Goal: Information Seeking & Learning: Learn about a topic

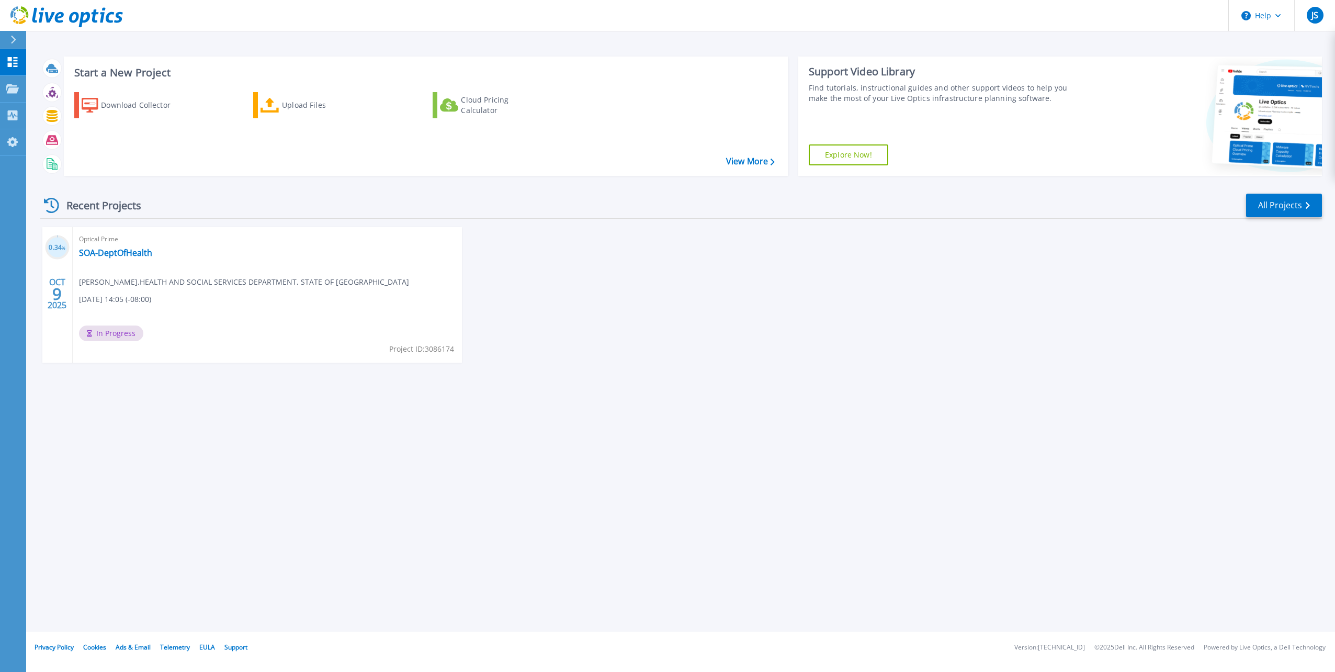
drag, startPoint x: 800, startPoint y: 374, endPoint x: 797, endPoint y: 358, distance: 16.0
click at [800, 373] on div "0.34 % OCT 9 2025 Optical Prime SOA-DeptOfHealth Jeremy Stanley , HEALTH AND SO…" at bounding box center [677, 305] width 1290 height 156
click at [15, 14] on icon at bounding box center [15, 14] width 2 height 5
click at [134, 252] on link "SOA-DeptOfHealth" at bounding box center [115, 252] width 73 height 10
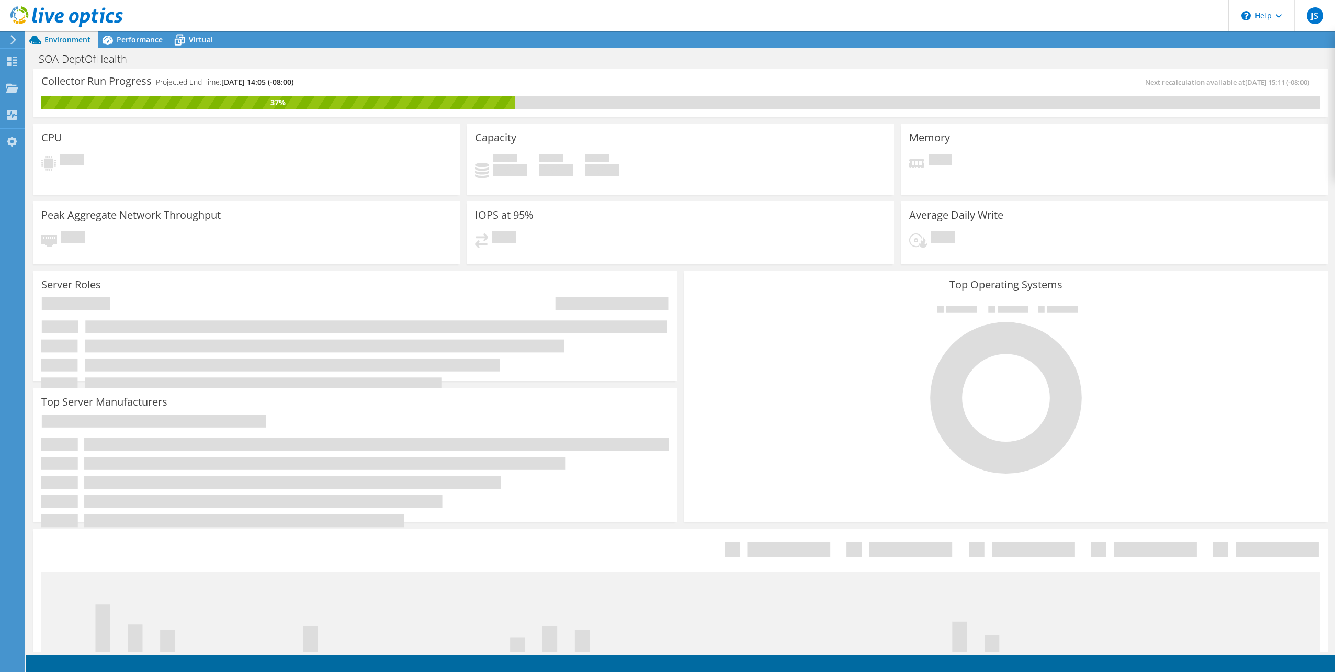
click at [839, 67] on div "SOA-DeptOfHealth Print" at bounding box center [680, 58] width 1309 height 19
click at [129, 35] on span "Performance" at bounding box center [140, 40] width 46 height 10
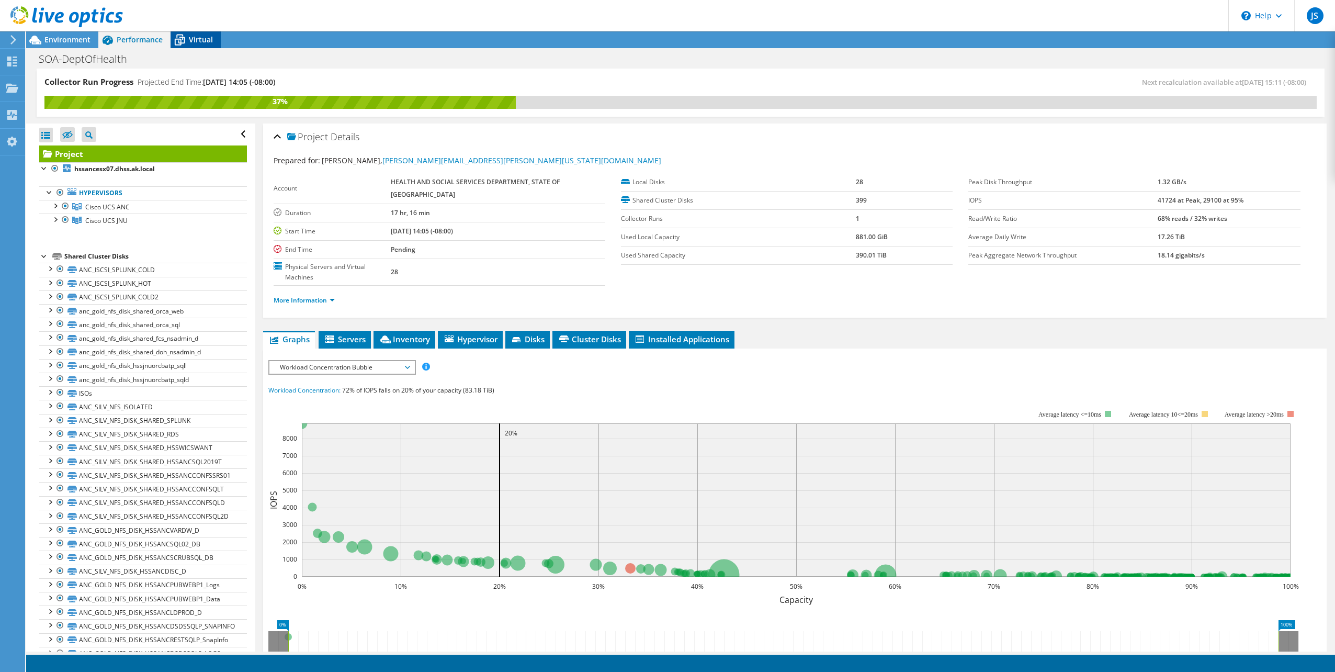
click at [196, 35] on span "Virtual" at bounding box center [201, 40] width 24 height 10
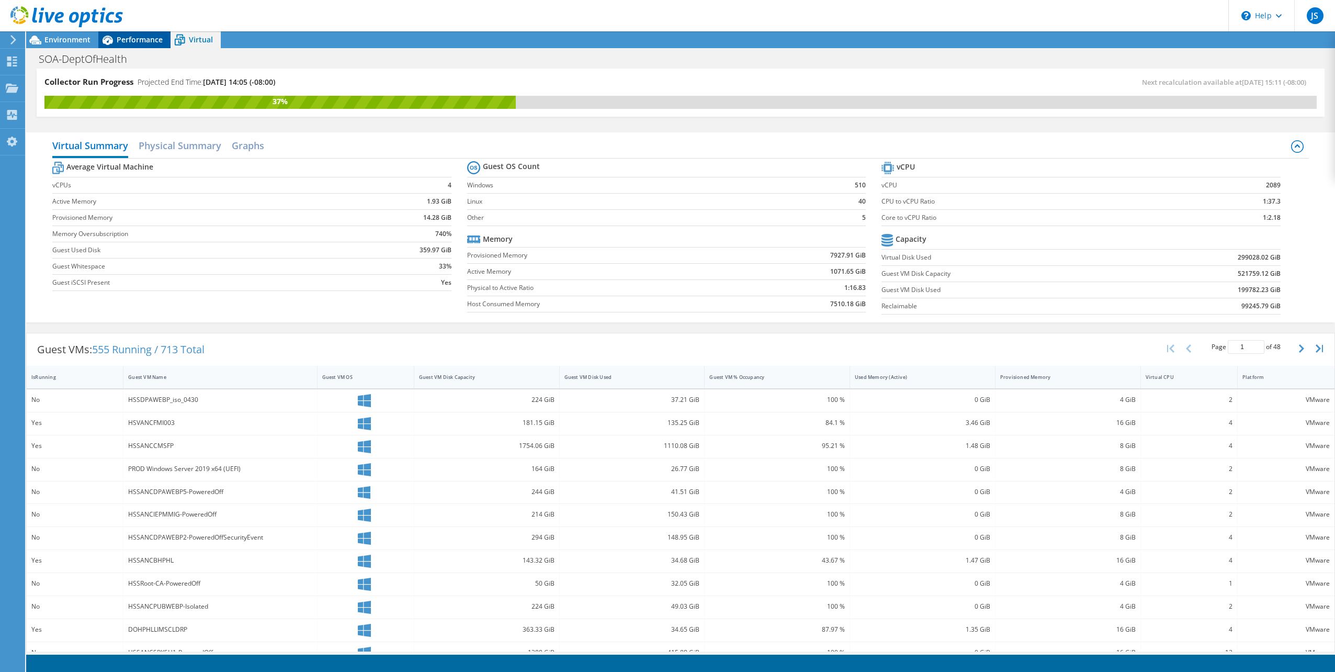
click at [127, 40] on span "Performance" at bounding box center [140, 40] width 46 height 10
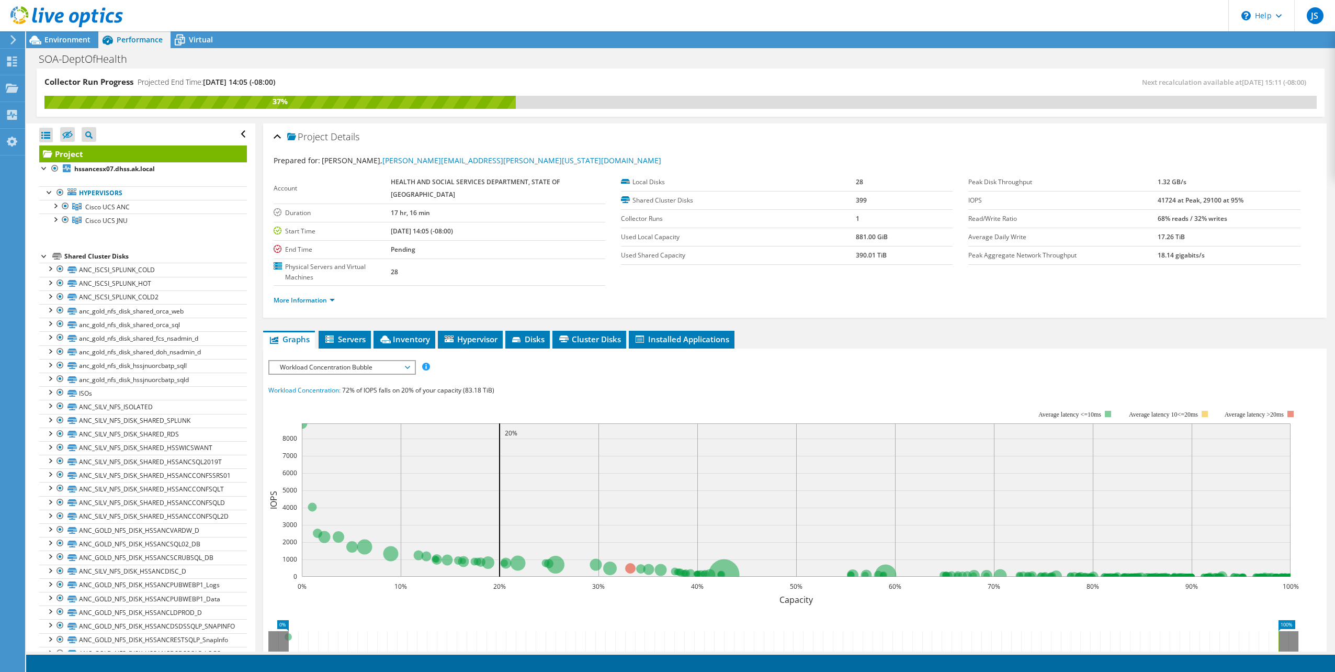
drag, startPoint x: 1190, startPoint y: 240, endPoint x: 1195, endPoint y: 242, distance: 5.8
click at [1188, 242] on td "17.26 TiB" at bounding box center [1228, 236] width 143 height 18
click at [1220, 241] on td "17.26 TiB" at bounding box center [1228, 236] width 143 height 18
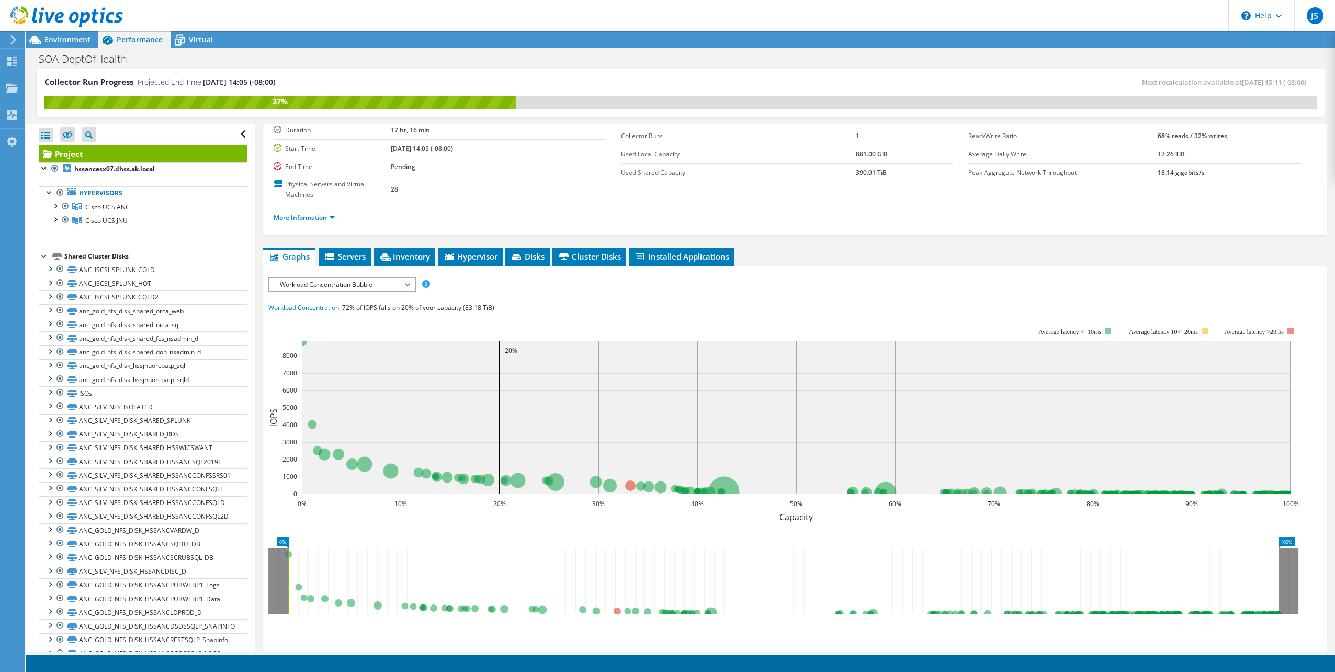
scroll to position [147, 0]
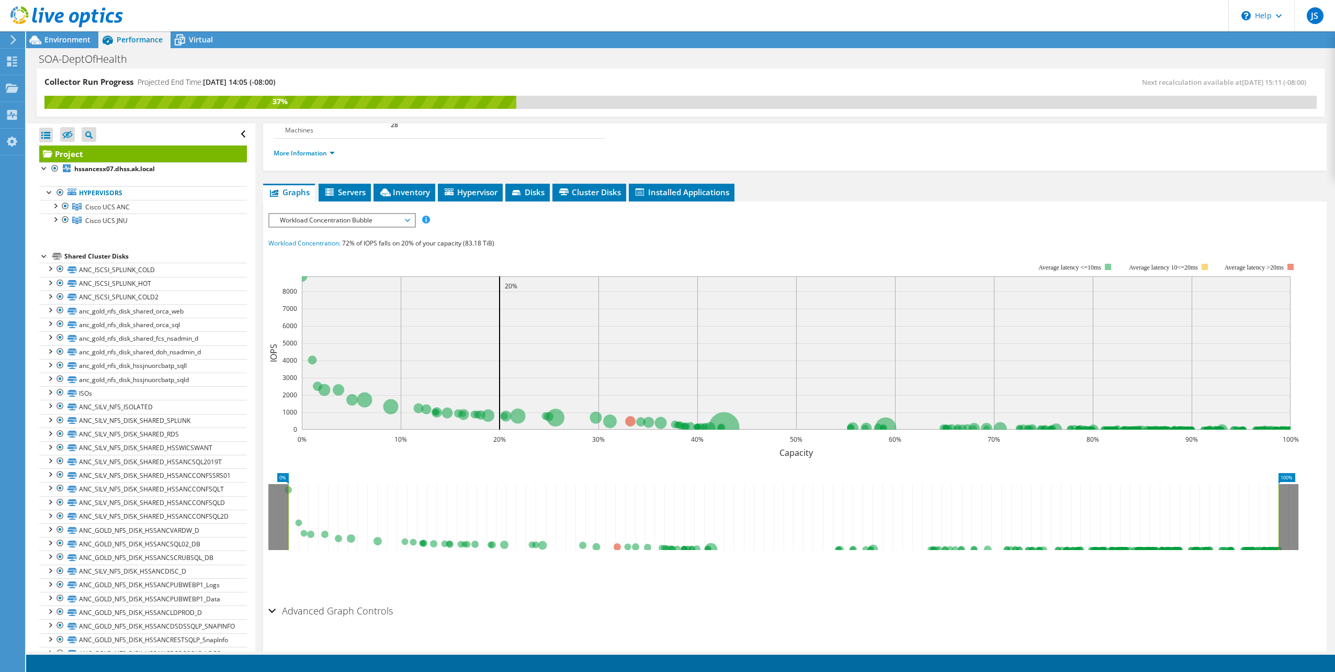
drag, startPoint x: 626, startPoint y: 587, endPoint x: 622, endPoint y: 570, distance: 17.8
click at [624, 600] on div "Advanced Graph Controls" at bounding box center [794, 611] width 1053 height 22
click at [617, 525] on icon at bounding box center [783, 517] width 990 height 66
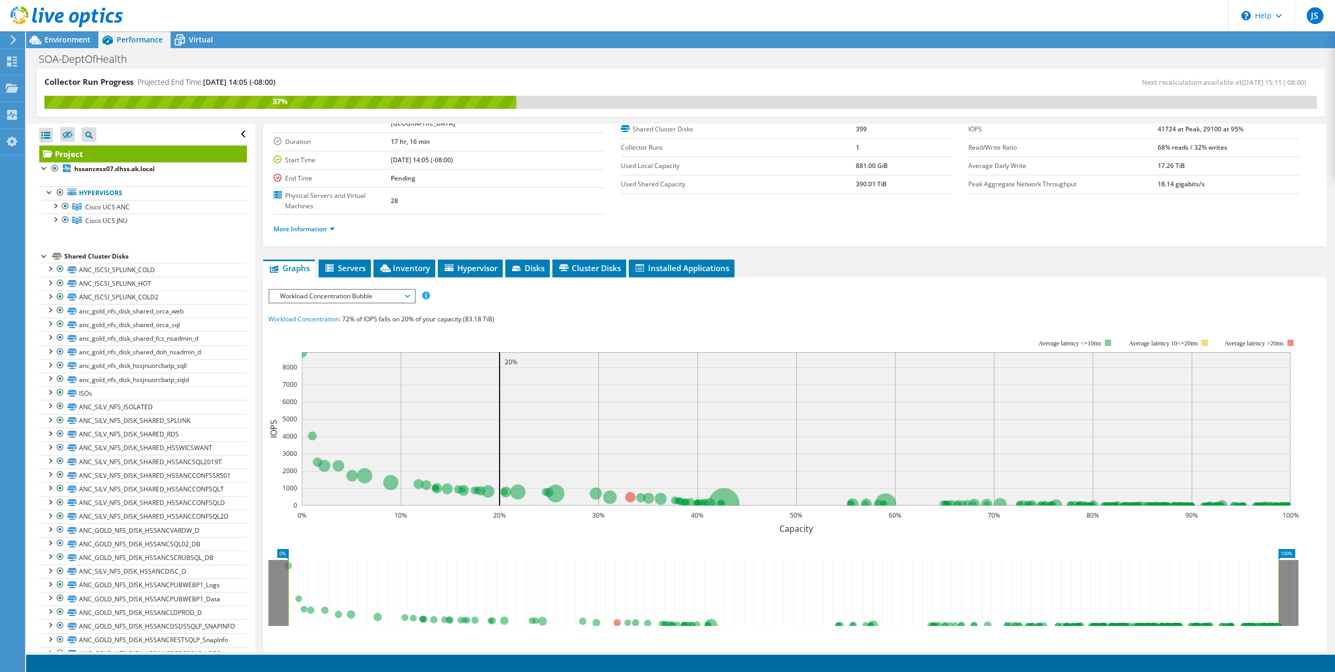
scroll to position [0, 0]
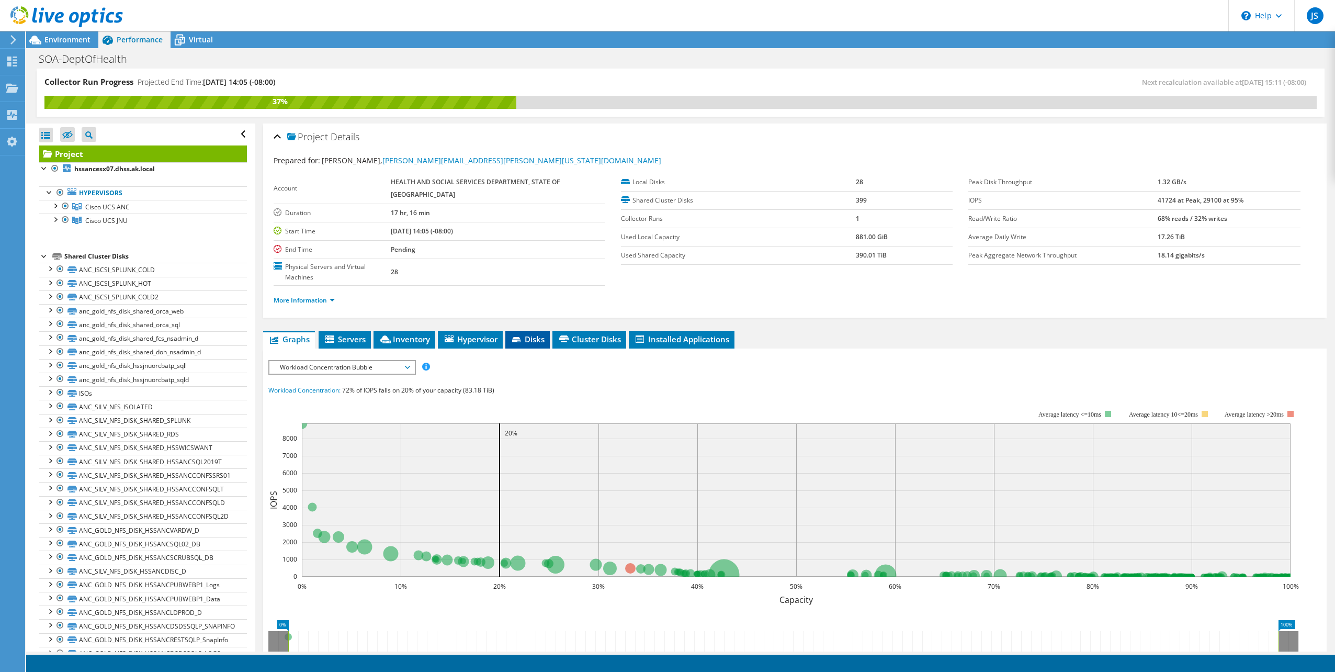
click at [521, 331] on li "Disks" at bounding box center [527, 340] width 44 height 18
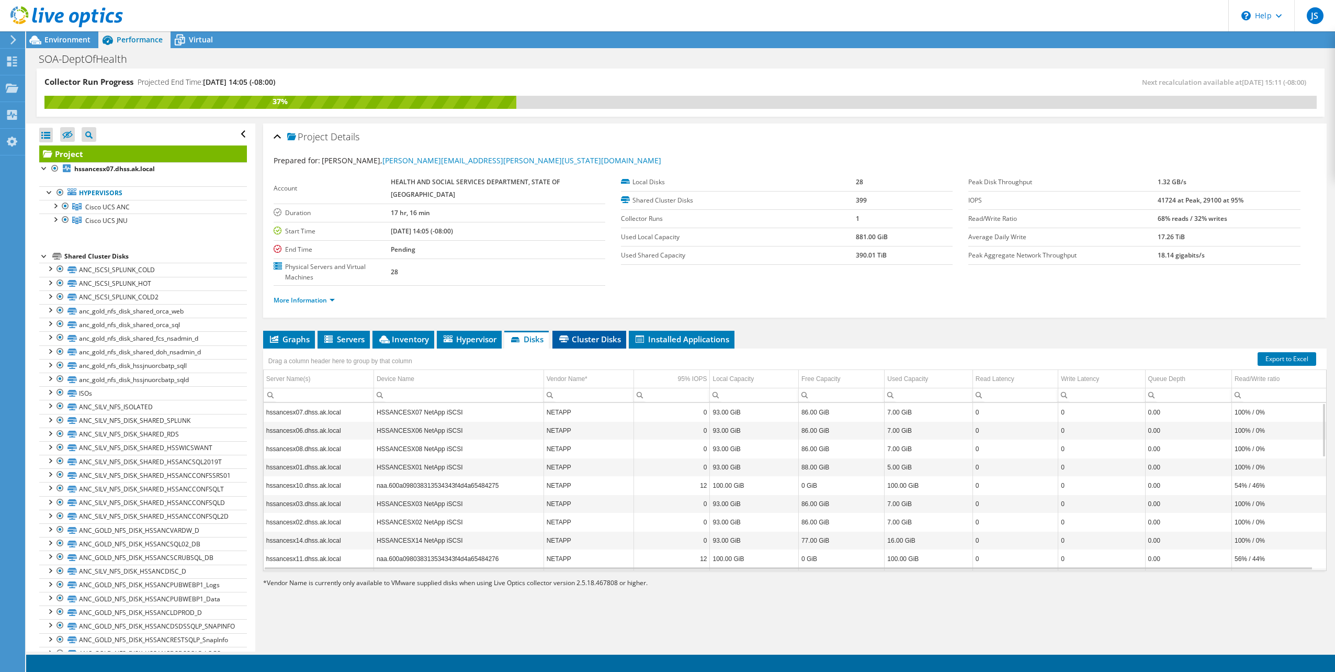
click at [603, 334] on span "Cluster Disks" at bounding box center [588, 339] width 63 height 10
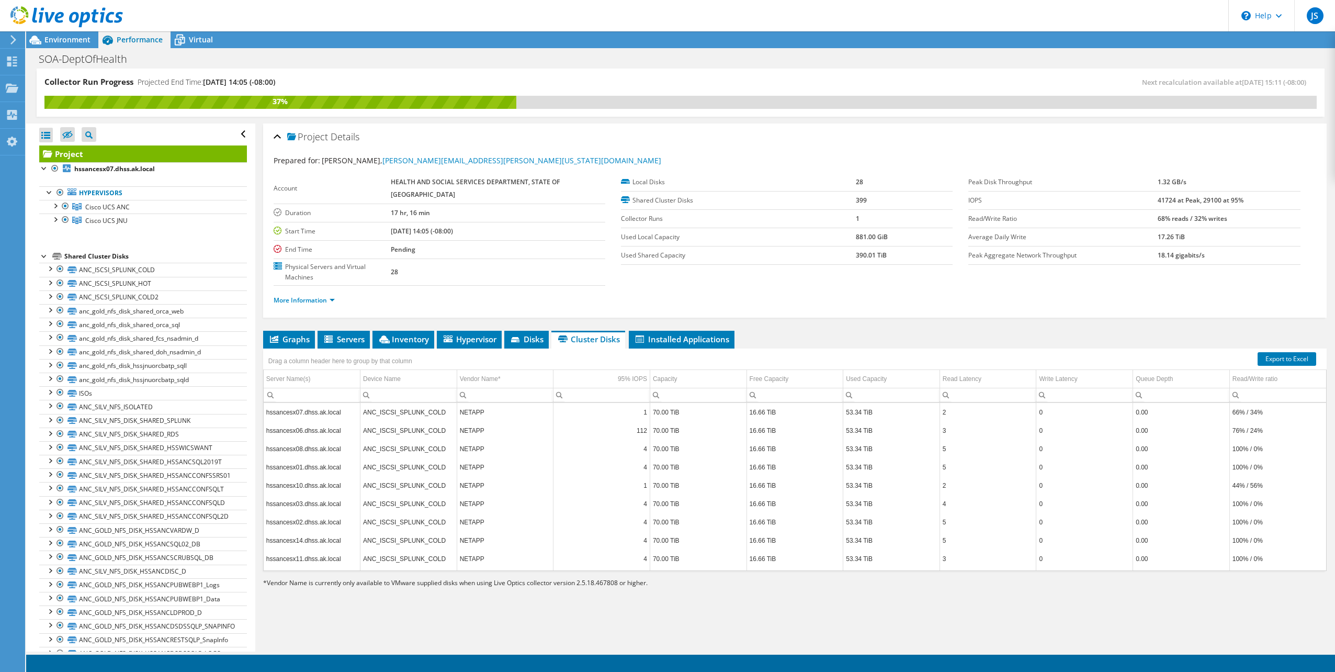
drag, startPoint x: 765, startPoint y: 101, endPoint x: 770, endPoint y: 102, distance: 5.3
click at [766, 102] on div "37%" at bounding box center [680, 102] width 1272 height 13
drag, startPoint x: 282, startPoint y: 559, endPoint x: 480, endPoint y: 555, distance: 197.2
click at [480, 554] on section "Export to Excel Drag a column header here to group by that column Server Name(s…" at bounding box center [794, 468] width 1063 height 240
click at [580, 578] on span "Vendor Name is currently only available to VMware supplied disks when using Liv…" at bounding box center [457, 582] width 381 height 9
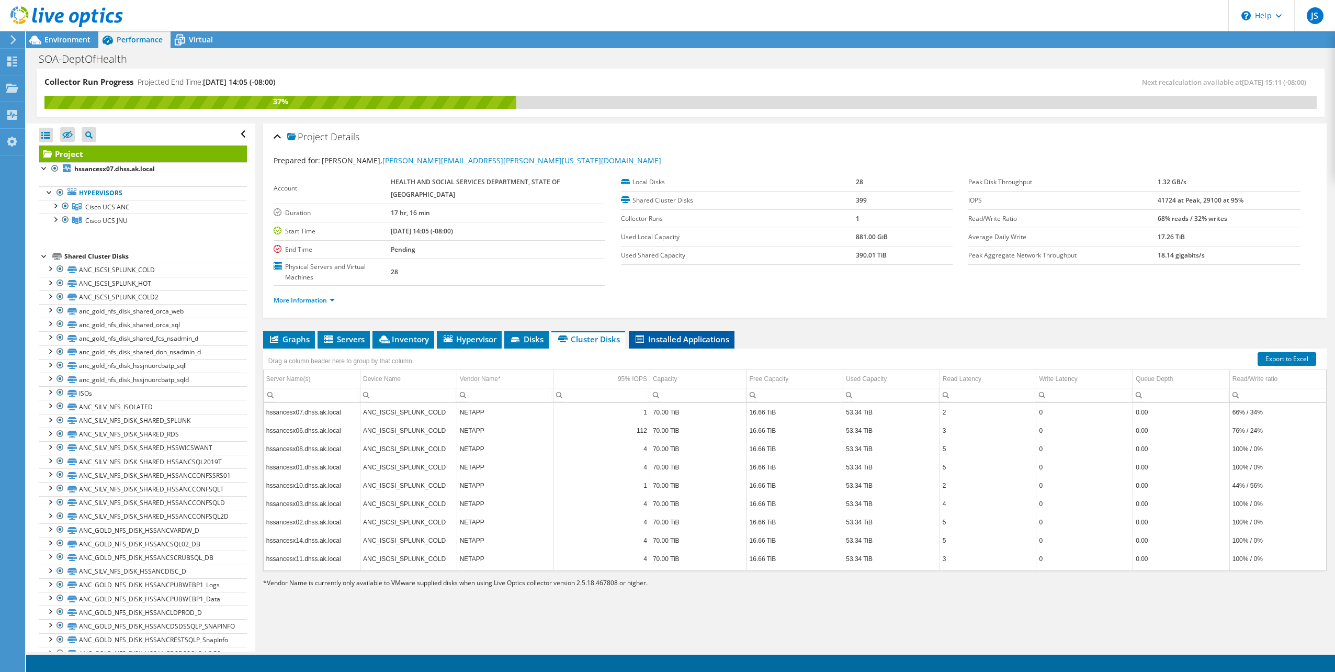
click at [711, 334] on span "Installed Applications" at bounding box center [681, 339] width 95 height 10
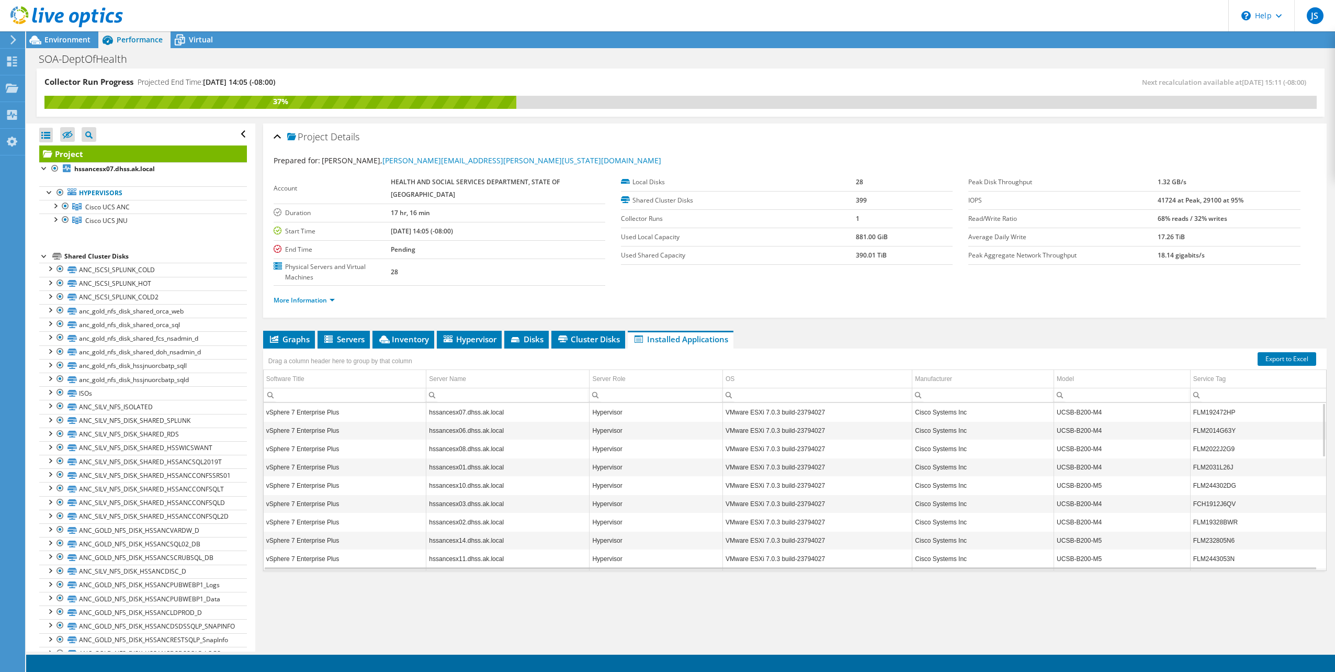
click at [845, 67] on div "SOA-DeptOfHealth Print" at bounding box center [680, 58] width 1309 height 19
drag, startPoint x: 1273, startPoint y: 83, endPoint x: 1156, endPoint y: 78, distance: 116.7
click at [1282, 80] on span "[DATE] 15:11 (-08:00)" at bounding box center [1274, 81] width 64 height 9
click at [986, 74] on div "Collector Run Progress Projected End Time: [DATE] 14:05 (-08:00) Next recalcula…" at bounding box center [681, 93] width 1288 height 48
click at [198, 41] on span "Virtual" at bounding box center [201, 40] width 24 height 10
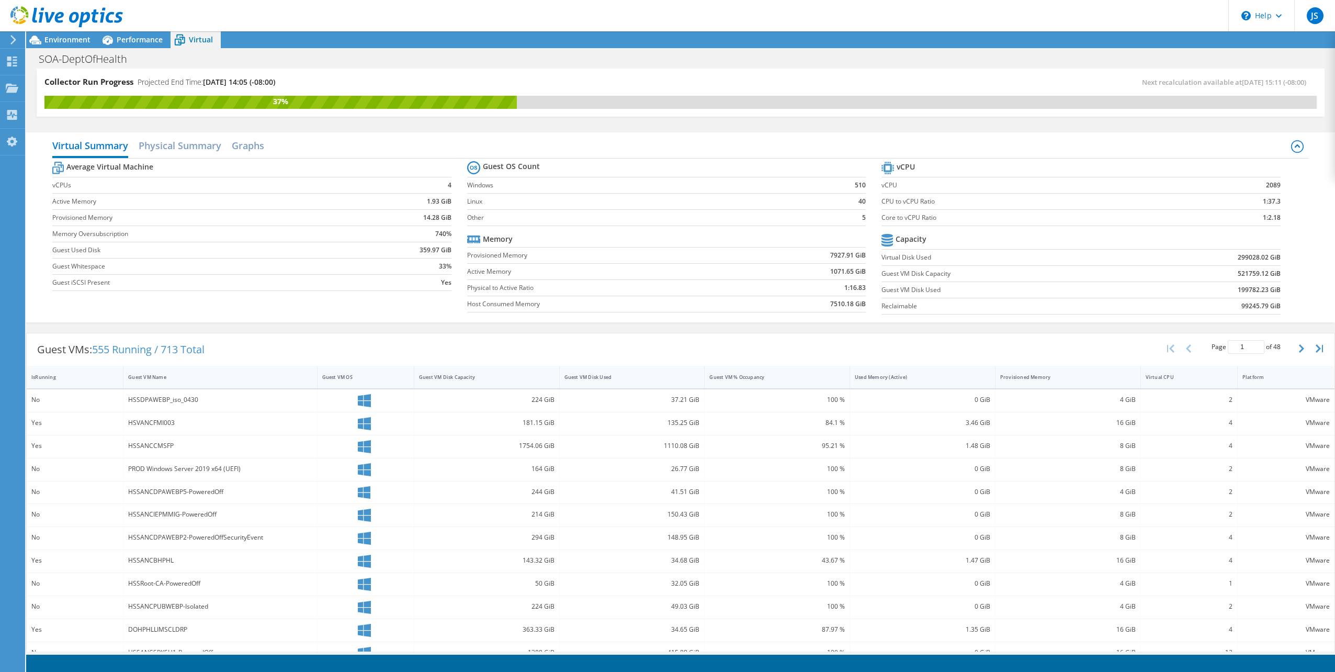
click at [465, 64] on div "SOA-DeptOfHealth Print" at bounding box center [680, 58] width 1309 height 19
click at [674, 219] on label "Other" at bounding box center [640, 217] width 347 height 10
click at [824, 270] on td "1071.65 GiB" at bounding box center [803, 271] width 125 height 16
click at [767, 266] on td "1071.65 GiB" at bounding box center [803, 271] width 125 height 16
drag, startPoint x: 480, startPoint y: 287, endPoint x: 608, endPoint y: 283, distance: 128.2
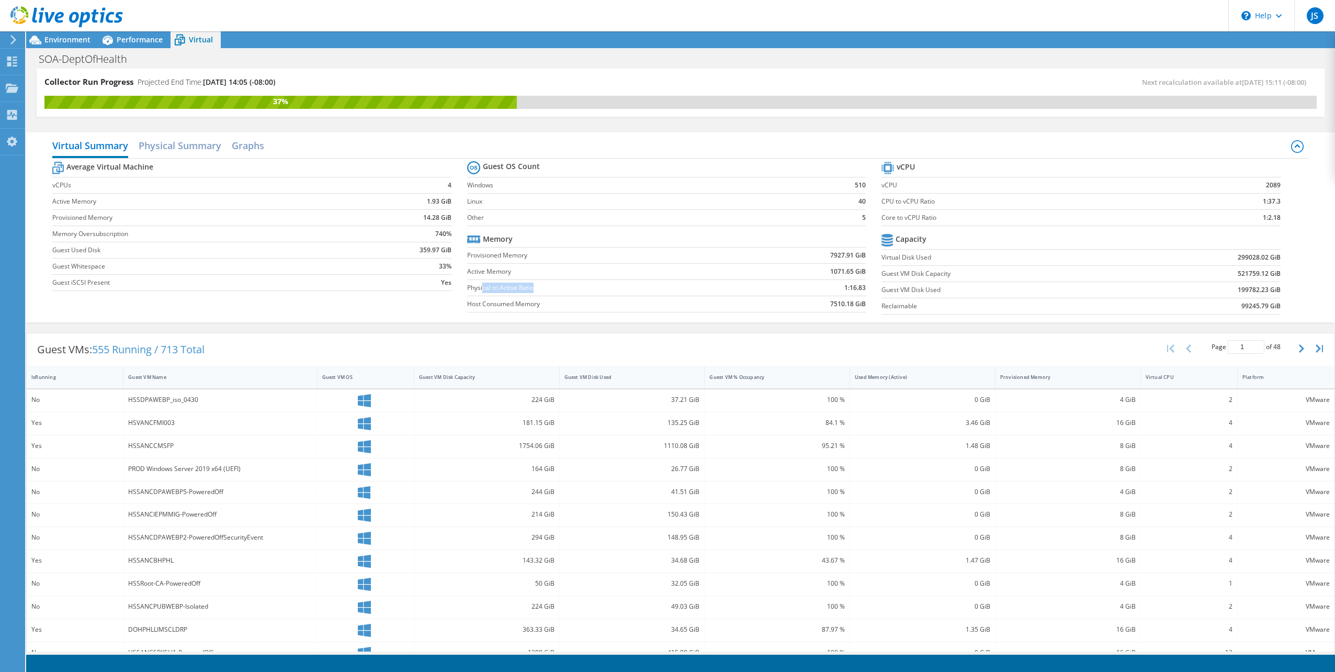
click at [609, 283] on label "Physical to Active Ratio" at bounding box center [604, 287] width 274 height 10
click at [666, 281] on td "Physical to Active Ratio" at bounding box center [604, 287] width 274 height 16
drag, startPoint x: 1241, startPoint y: 256, endPoint x: 1227, endPoint y: 257, distance: 14.1
click at [1227, 257] on td "299028.02 GiB" at bounding box center [1207, 257] width 146 height 16
click at [952, 210] on td "Core to vCPU Ratio" at bounding box center [1035, 217] width 308 height 16
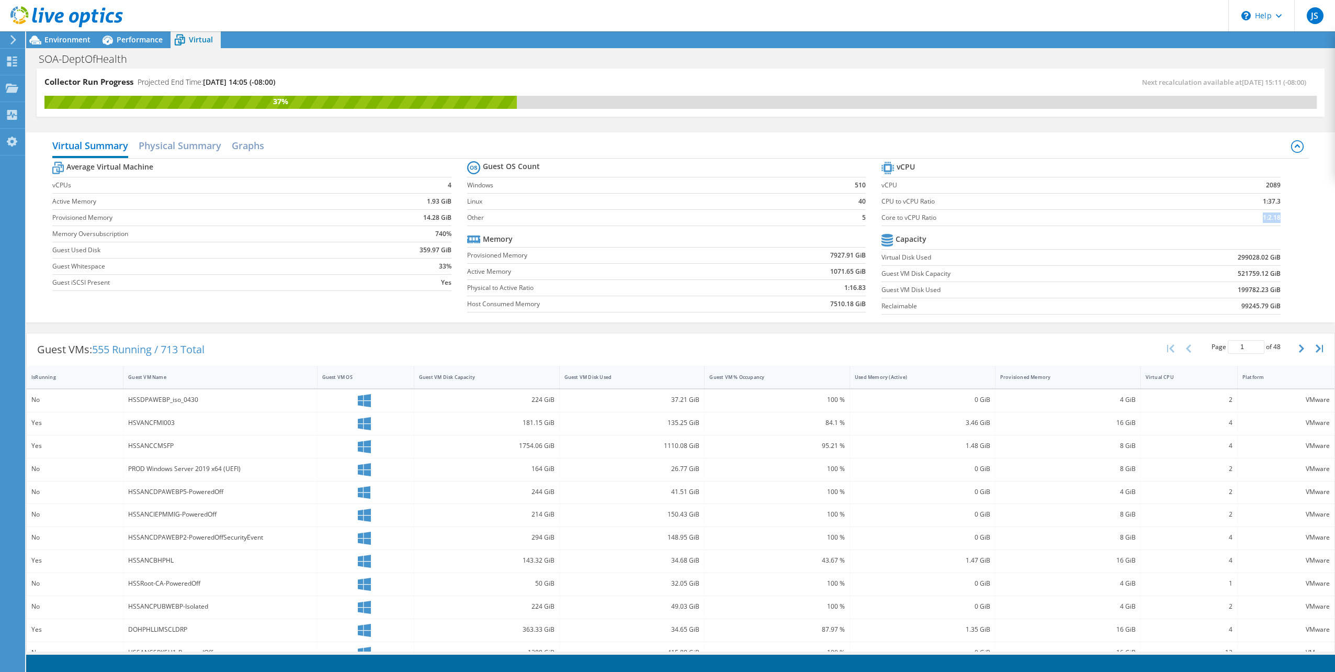
drag, startPoint x: 1272, startPoint y: 215, endPoint x: 1046, endPoint y: 208, distance: 226.6
click at [1046, 209] on tr "Core to vCPU Ratio 1:2.18" at bounding box center [1080, 217] width 399 height 16
click at [993, 205] on label "CPU to vCPU Ratio" at bounding box center [1035, 201] width 308 height 10
drag, startPoint x: 1168, startPoint y: 213, endPoint x: 566, endPoint y: 203, distance: 602.0
click at [710, 201] on div "Average Virtual Machine vCPUs 4 Active Memory 1.93 GiB Provisioned Memory 14.28…" at bounding box center [680, 238] width 1256 height 161
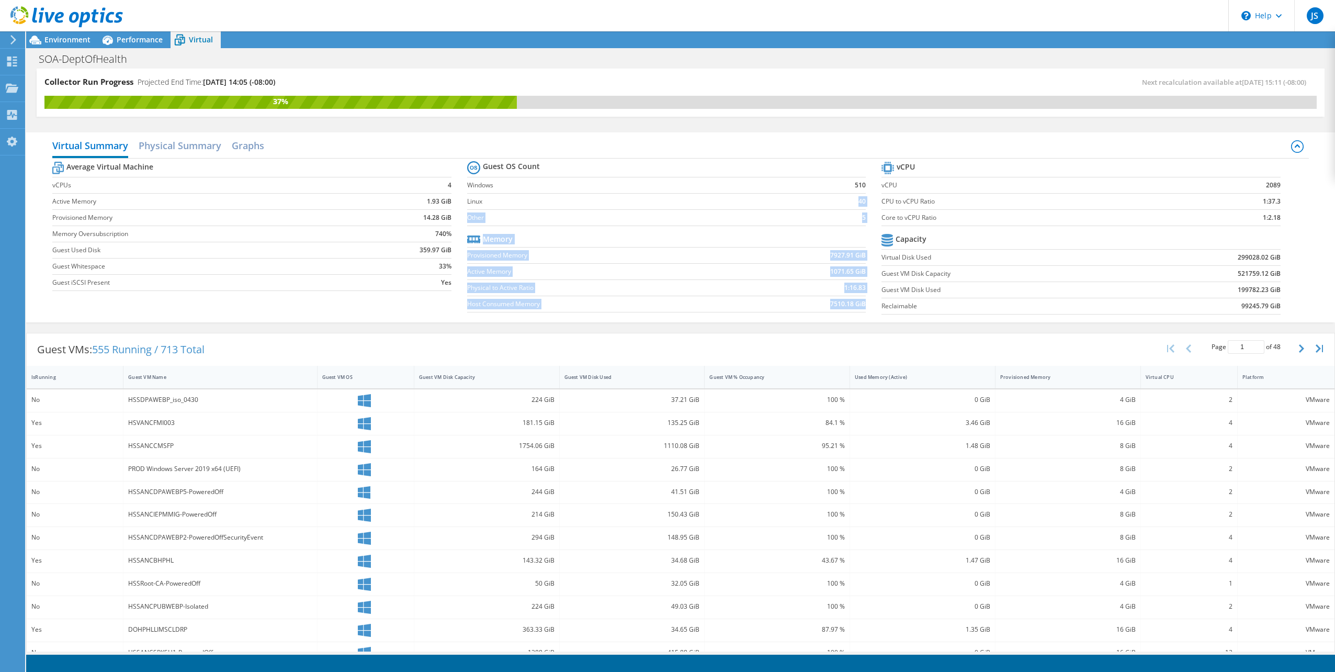
drag, startPoint x: 547, startPoint y: 207, endPoint x: 589, endPoint y: 197, distance: 43.0
click at [547, 207] on td "Linux" at bounding box center [640, 201] width 347 height 16
click at [612, 218] on label "Other" at bounding box center [640, 217] width 347 height 10
drag, startPoint x: 566, startPoint y: 238, endPoint x: 571, endPoint y: 240, distance: 5.5
click at [566, 238] on tr "Memory" at bounding box center [666, 239] width 399 height 16
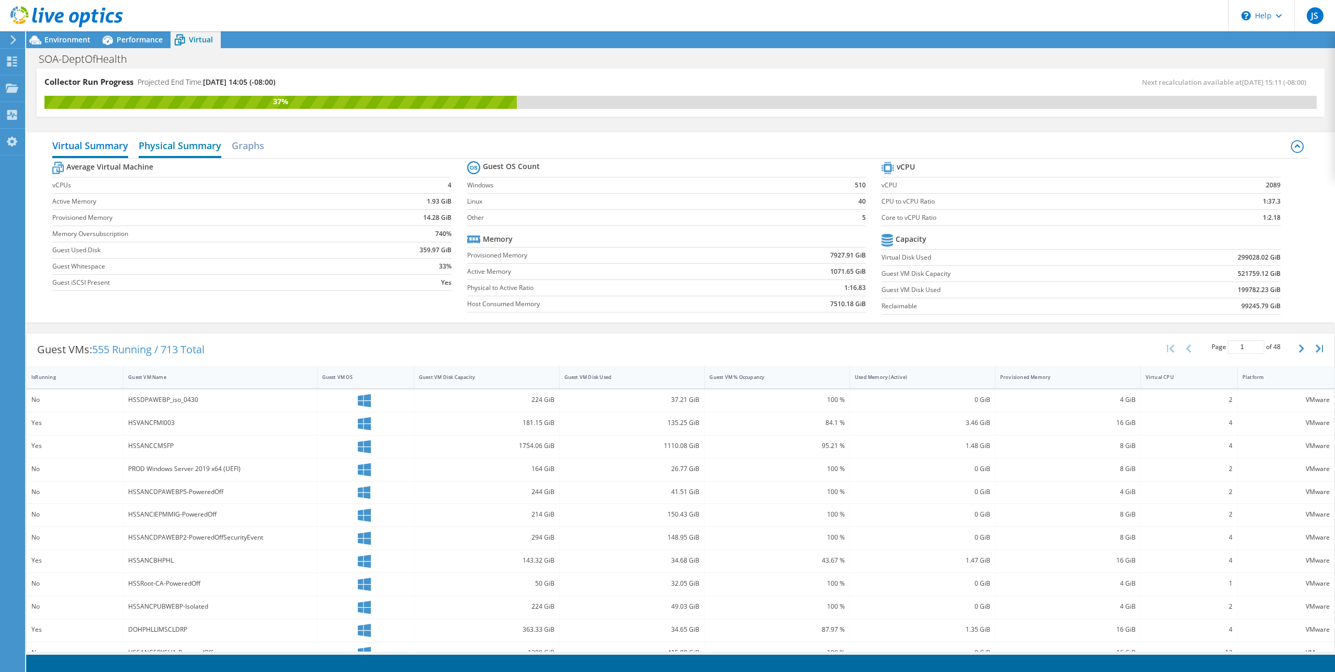
click at [188, 139] on h2 "Physical Summary" at bounding box center [180, 146] width 83 height 23
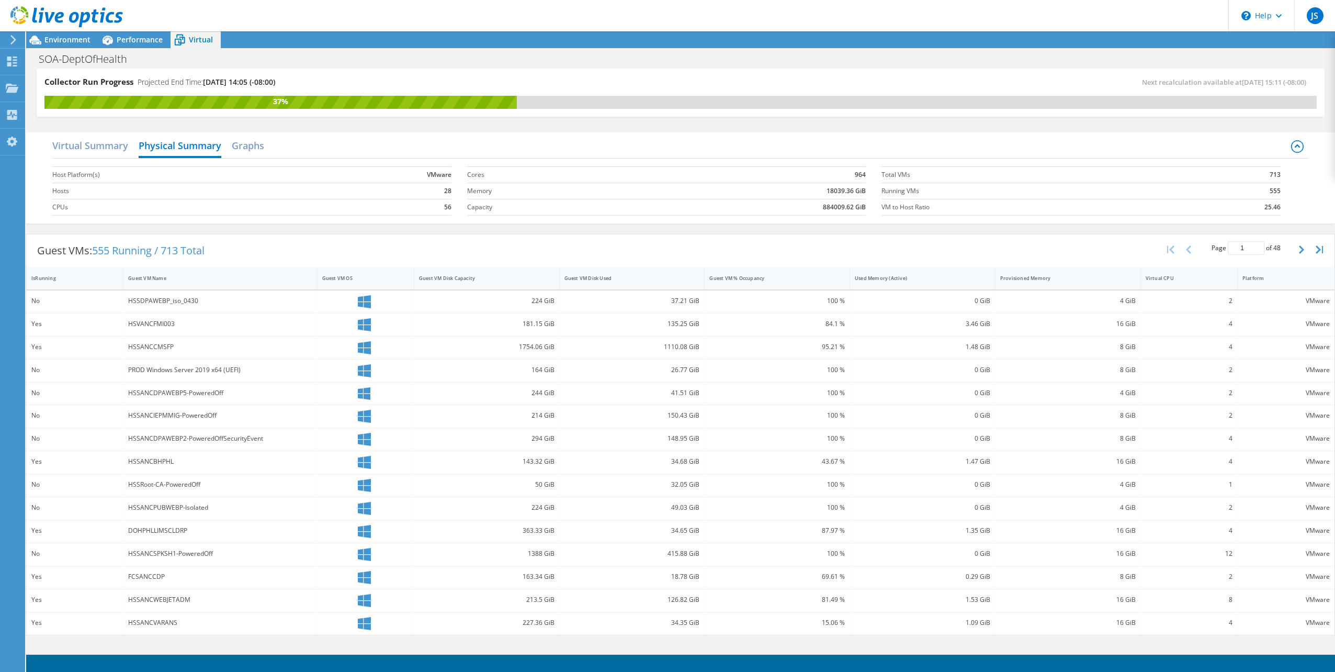
click at [353, 145] on div "Virtual Summary Physical Summary Graphs" at bounding box center [680, 147] width 1256 height 24
click at [253, 147] on h2 "Graphs" at bounding box center [248, 146] width 32 height 23
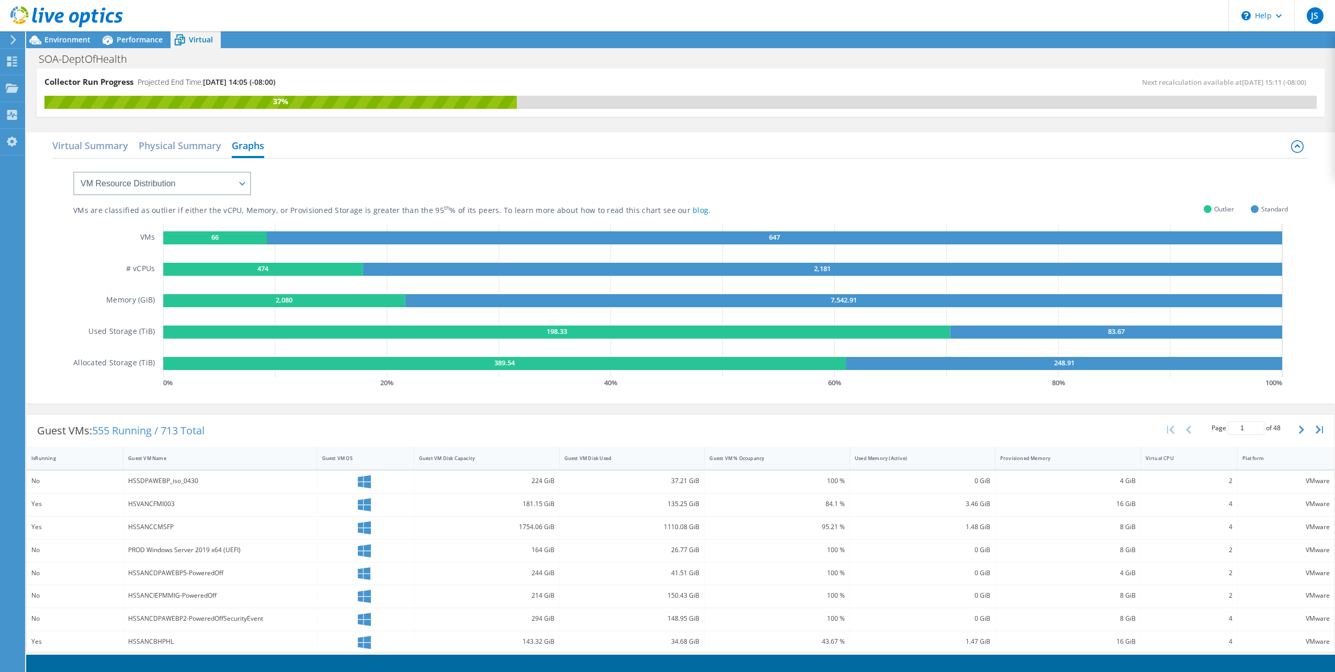
click at [422, 148] on div "Virtual Summary Physical Summary Graphs" at bounding box center [680, 147] width 1256 height 24
drag, startPoint x: 671, startPoint y: 207, endPoint x: 790, endPoint y: 212, distance: 119.3
click at [790, 212] on div "VMs are classified as outlier if either the vCPU, Memory, or Provisioned Storag…" at bounding box center [680, 211] width 1214 height 10
click at [351, 226] on icon "66 647 474 2,181 2,080 7,542.91 198.33 83.67 389.54 248.91" at bounding box center [725, 300] width 1124 height 153
drag, startPoint x: 61, startPoint y: 207, endPoint x: 235, endPoint y: 204, distance: 174.7
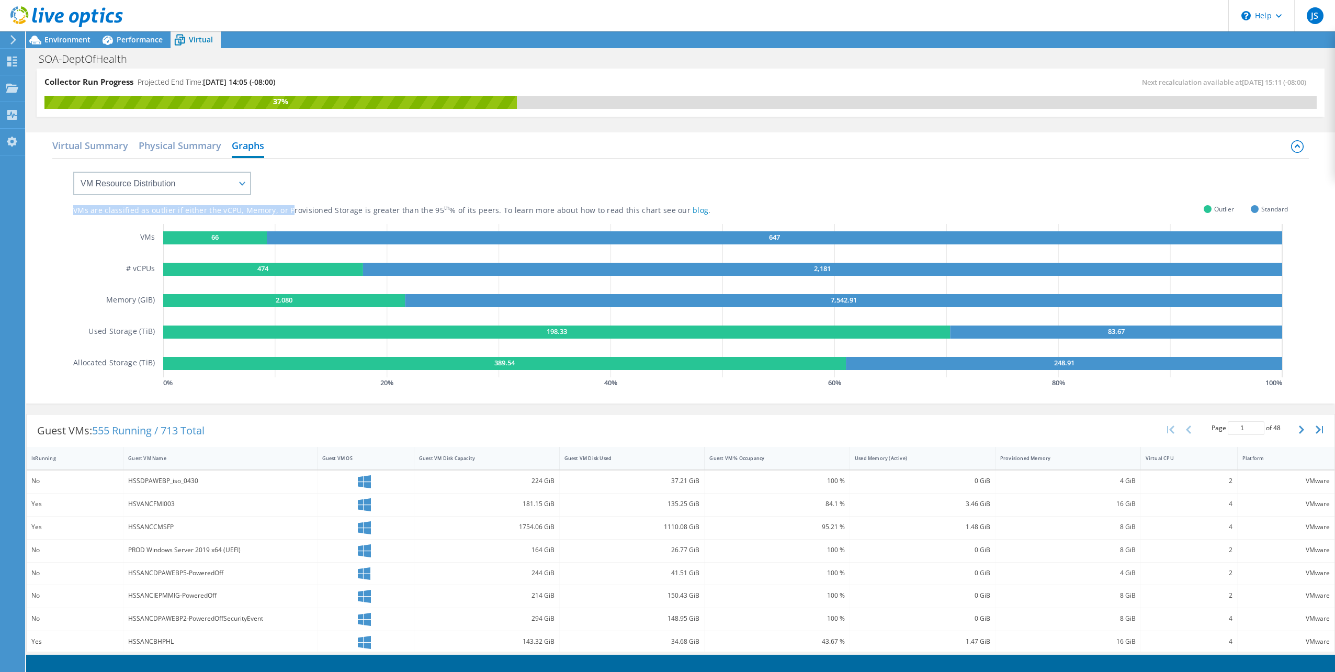
click at [240, 204] on div "VMs are classified as outlier if either the vCPU, Memory, or Provisioned Storag…" at bounding box center [680, 279] width 1256 height 242
click at [392, 213] on div "VMs are classified as outlier if either the vCPU, Memory, or Provisioned Storag…" at bounding box center [418, 211] width 690 height 10
drag, startPoint x: 96, startPoint y: 213, endPoint x: 432, endPoint y: 204, distance: 336.4
click at [432, 204] on div "VMs are classified as outlier if either the vCPU, Memory, or Provisioned Storag…" at bounding box center [680, 274] width 1214 height 232
click at [431, 204] on div "VMs are classified as outlier if either the vCPU, Memory, or Provisioned Storag…" at bounding box center [680, 274] width 1214 height 232
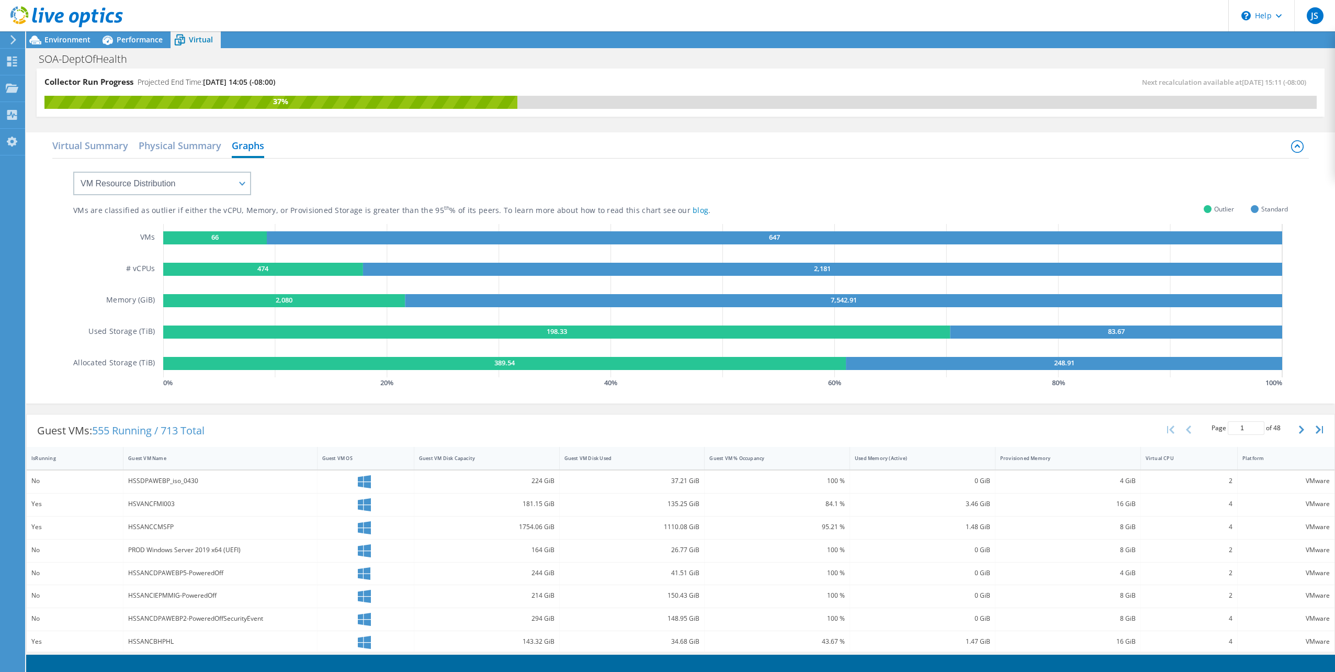
click at [655, 402] on div "Virtual Summary Physical Summary Graphs VM Resource Distribution Provisioning C…" at bounding box center [680, 267] width 1309 height 271
drag, startPoint x: 1108, startPoint y: 332, endPoint x: 1116, endPoint y: 331, distance: 8.4
click at [1098, 331] on g "83.67" at bounding box center [1116, 331] width 332 height 13
click at [735, 186] on div "VMs are classified as outlier if either the vCPU, Memory, or Provisioned Storag…" at bounding box center [680, 274] width 1214 height 232
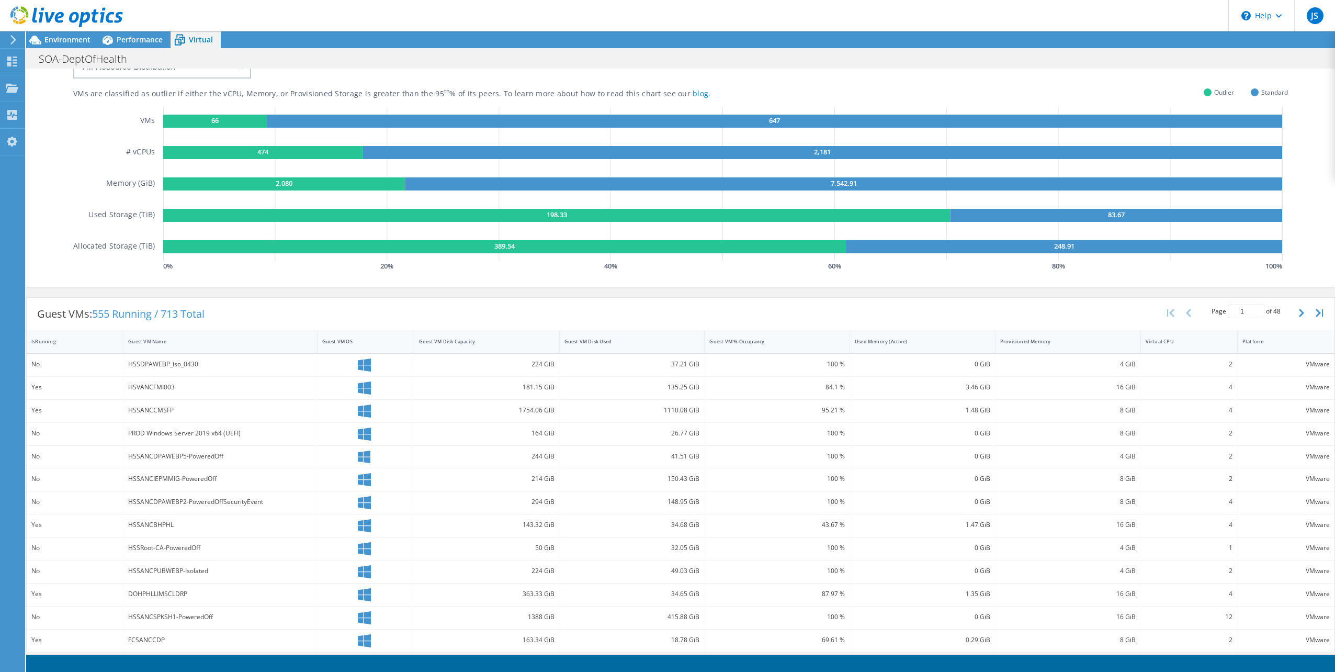
scroll to position [169, 0]
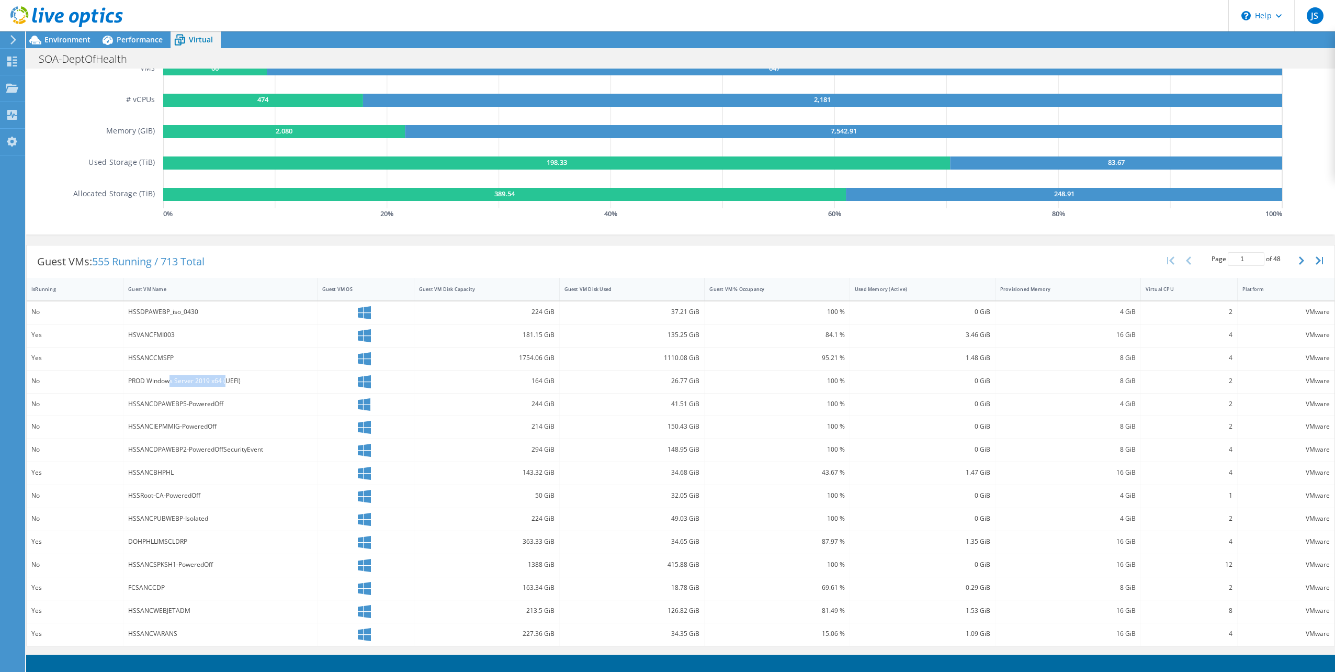
drag, startPoint x: 185, startPoint y: 384, endPoint x: 227, endPoint y: 383, distance: 41.9
click at [227, 383] on div "PROD Windows Server 2019 x64 (UEFI)" at bounding box center [220, 381] width 184 height 12
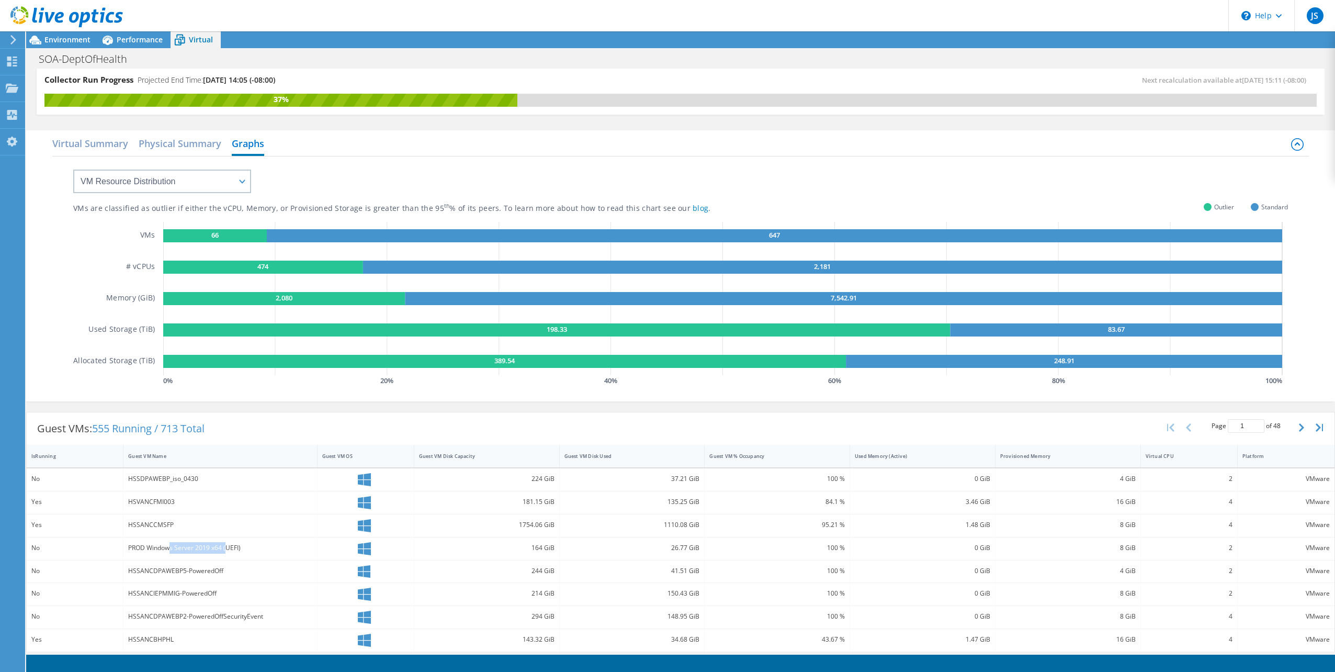
scroll to position [0, 0]
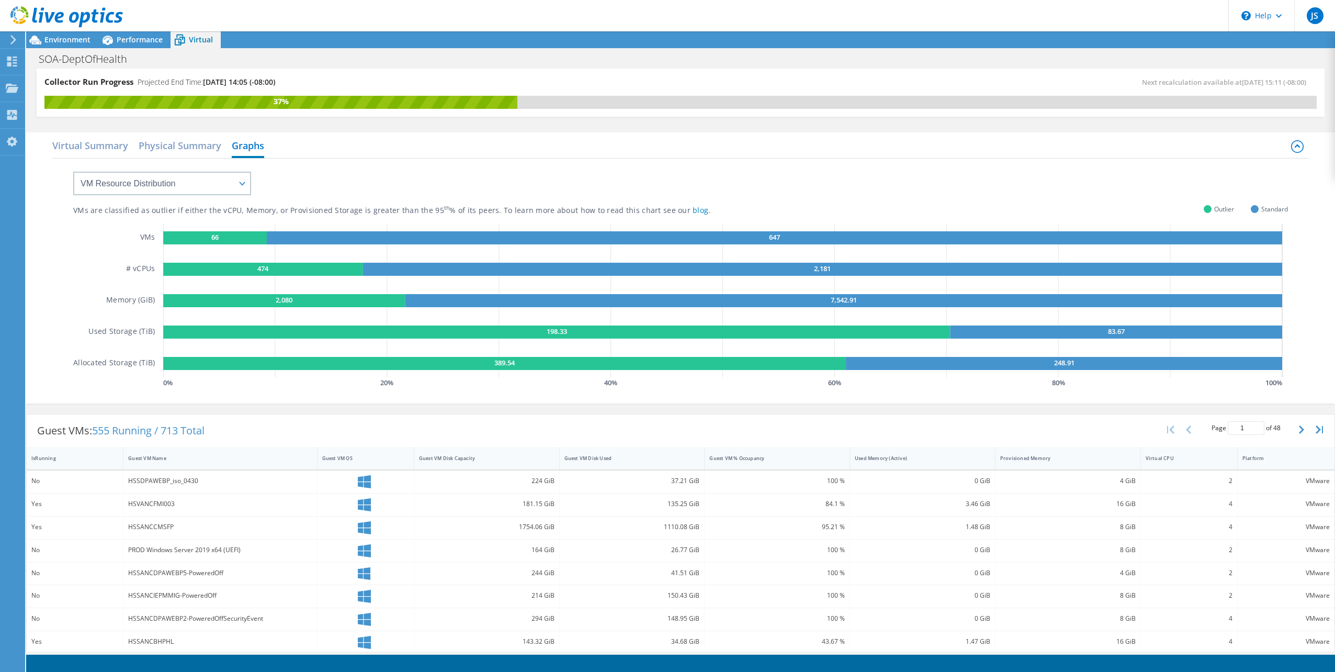
click at [288, 553] on div "PROD Windows Server 2019 x64 (UEFI)" at bounding box center [220, 550] width 184 height 12
click at [50, 38] on span "Environment" at bounding box center [67, 40] width 46 height 10
